Goal: Information Seeking & Learning: Find specific fact

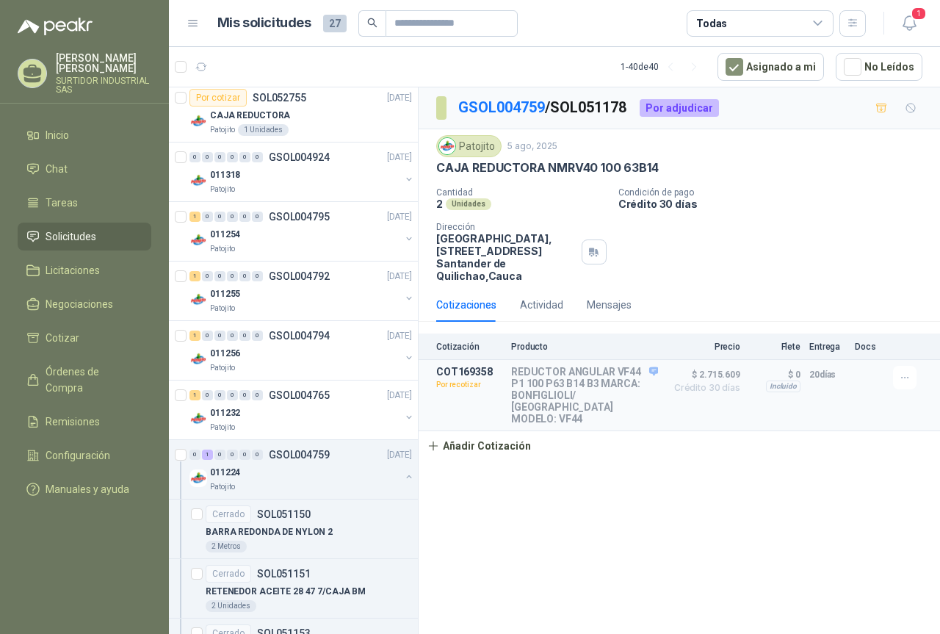
click at [544, 190] on p "Cantidad" at bounding box center [521, 192] width 170 height 10
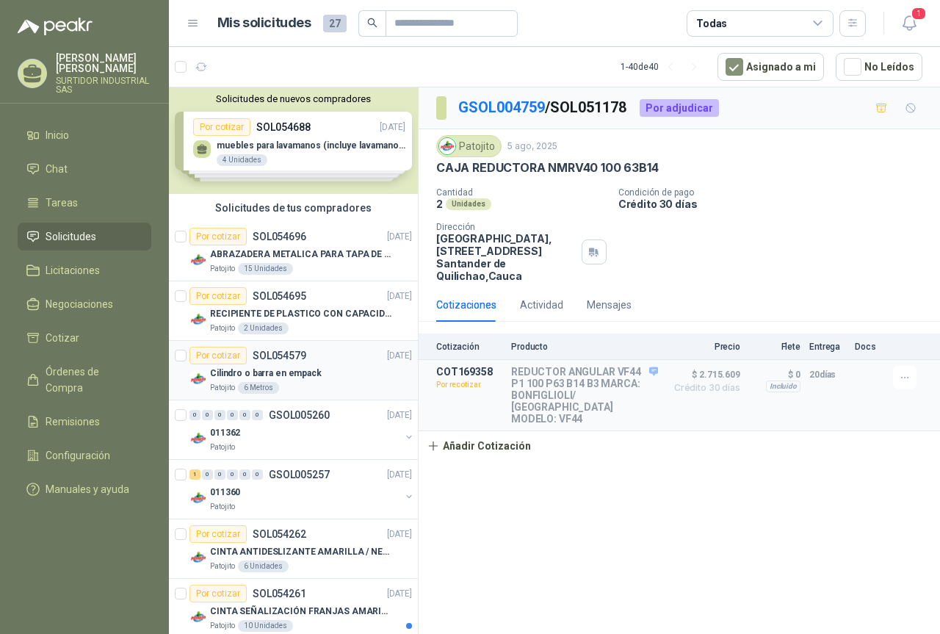
click at [295, 377] on p "Cilindro o barra en empack" at bounding box center [266, 374] width 112 height 14
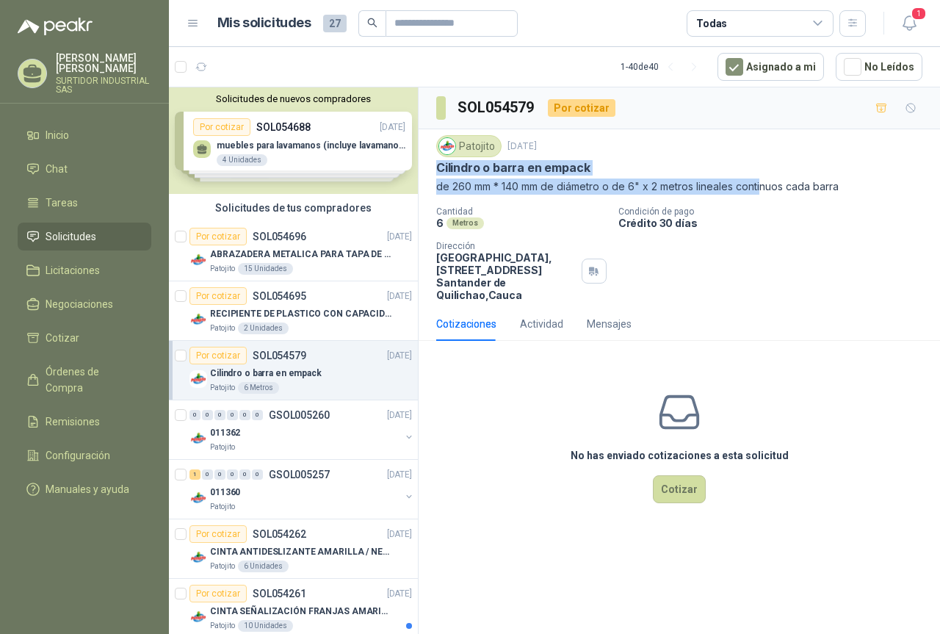
drag, startPoint x: 444, startPoint y: 168, endPoint x: 765, endPoint y: 178, distance: 320.5
click at [764, 177] on div "Patojito [DATE] Cilindro o barra en empack de 260 mm * 140 mm de diámetro o de …" at bounding box center [679, 165] width 486 height 60
drag, startPoint x: 844, startPoint y: 190, endPoint x: 428, endPoint y: 162, distance: 417.5
click at [428, 162] on div "Patojito [DATE] Cilindro o barra en empack de 260 mm * 140 mm de diámetro o de …" at bounding box center [680, 218] width 522 height 178
copy div "Cilindro o barra en empack de 260 mm * 140 mm de diámetro o de 6" x 2 metros li…"
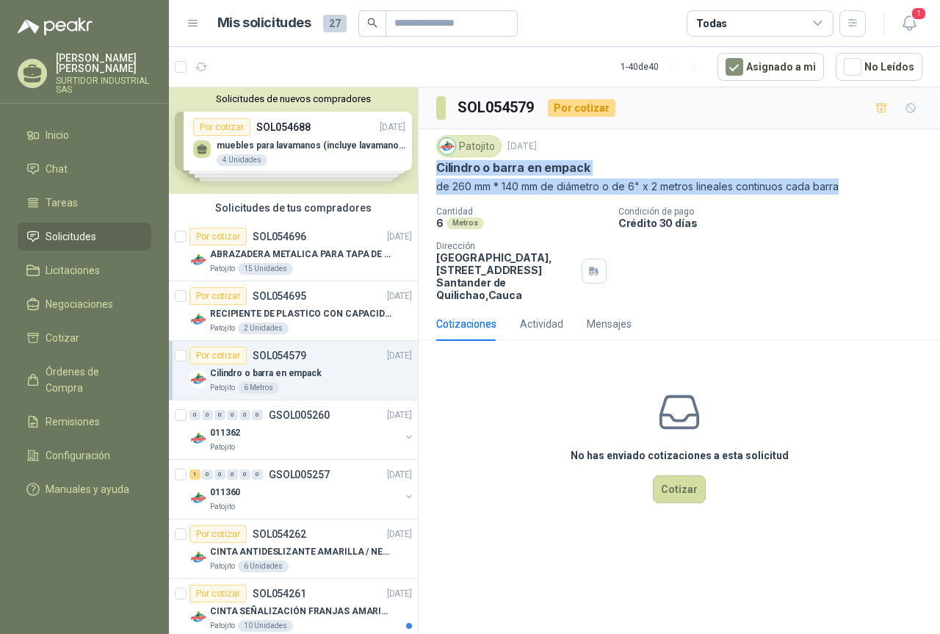
click at [312, 382] on div "Patojito 6 Metros" at bounding box center [311, 388] width 202 height 12
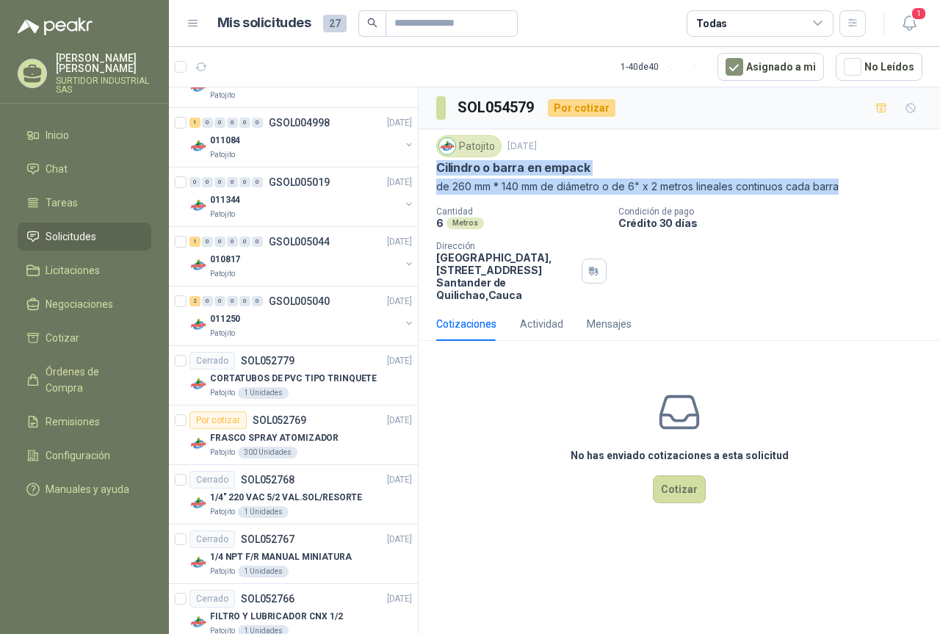
scroll to position [1029, 0]
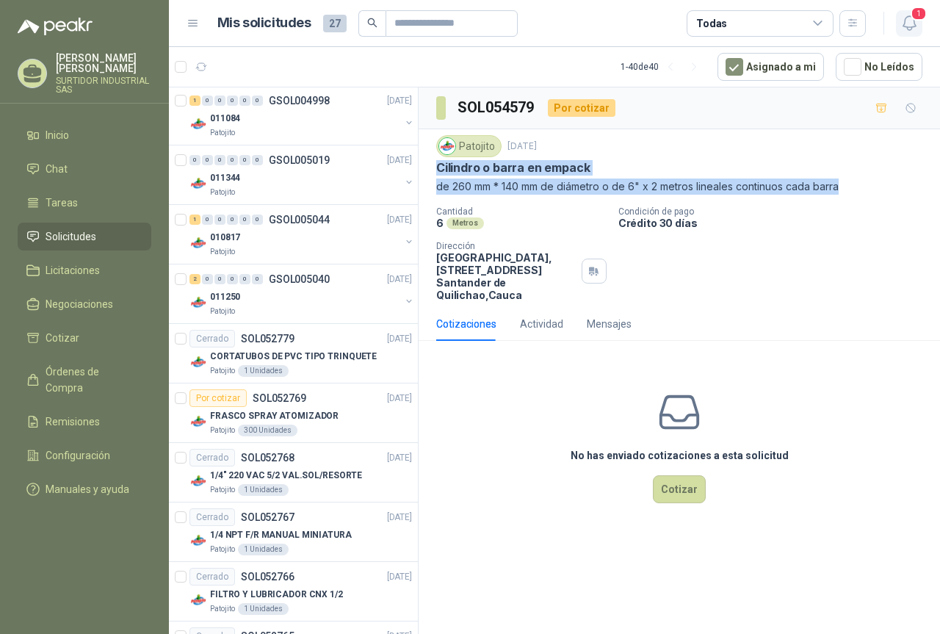
click at [906, 21] on icon "button" at bounding box center [910, 23] width 18 height 18
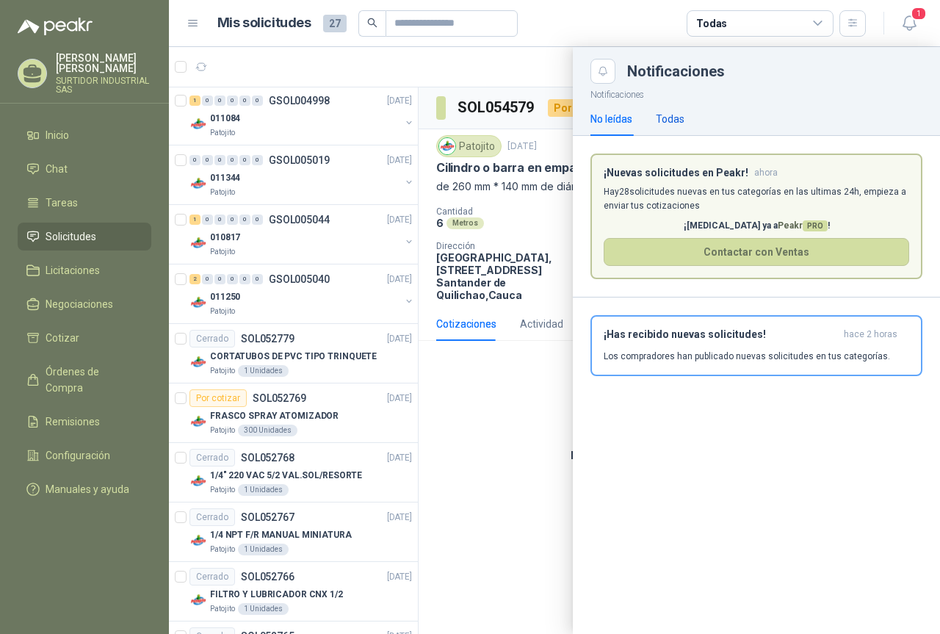
click at [667, 118] on div "Todas" at bounding box center [670, 119] width 29 height 16
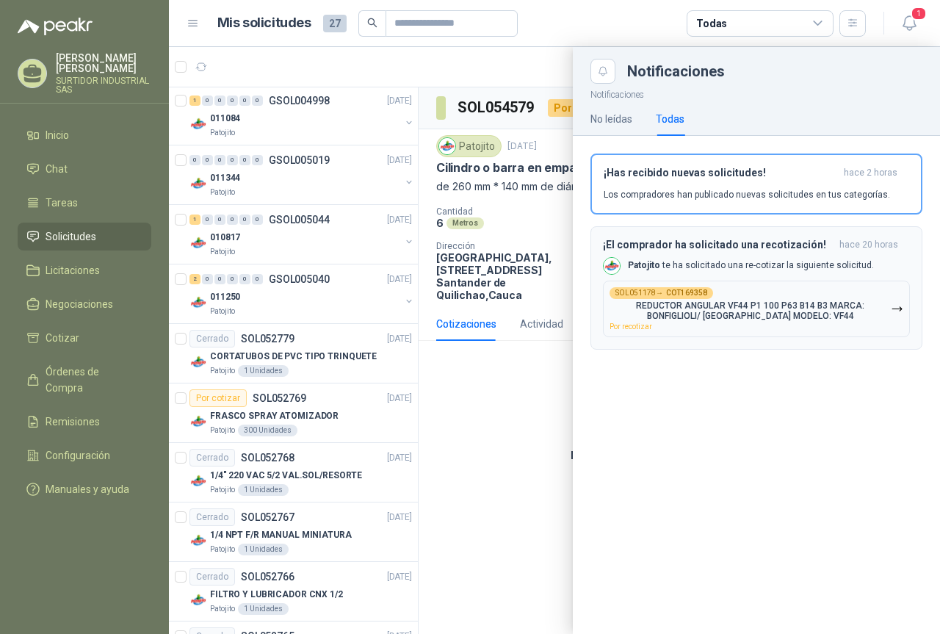
click at [673, 285] on button "SOL051178 → COT169358 REDUCTOR ANGULAR VF44 P1 100 P63 B14 B3 MARCA: BONFIGLIOL…" at bounding box center [756, 309] width 307 height 57
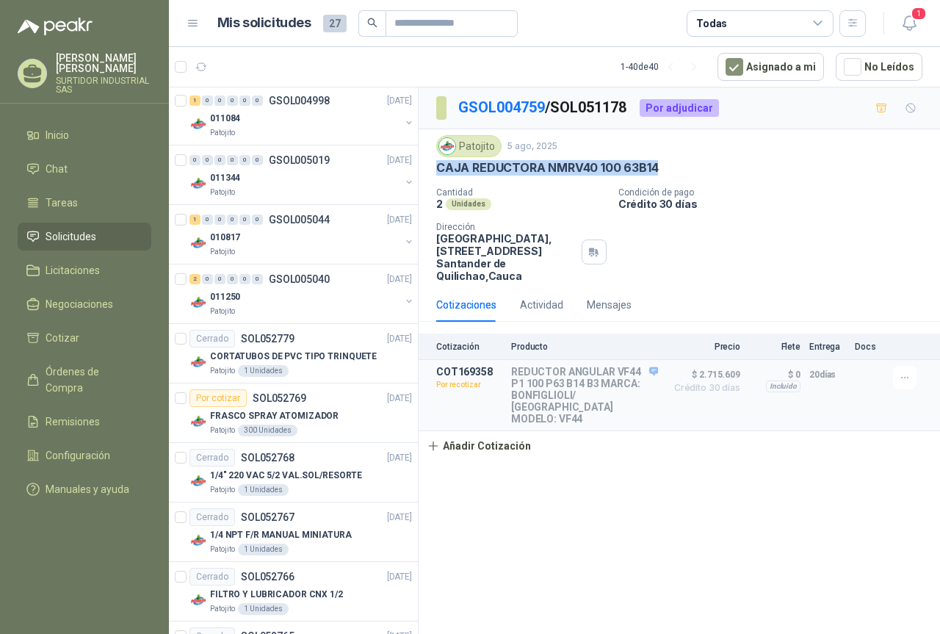
drag, startPoint x: 435, startPoint y: 173, endPoint x: 678, endPoint y: 167, distance: 243.2
click at [678, 167] on div "Patojito [DATE] CAJA REDUCTORA NMRV40 100 63B14 Cantidad 2 Unidades Condición d…" at bounding box center [680, 208] width 522 height 159
copy p "CAJA REDUCTORA NMRV40 100 63B14"
